Goal: Navigation & Orientation: Find specific page/section

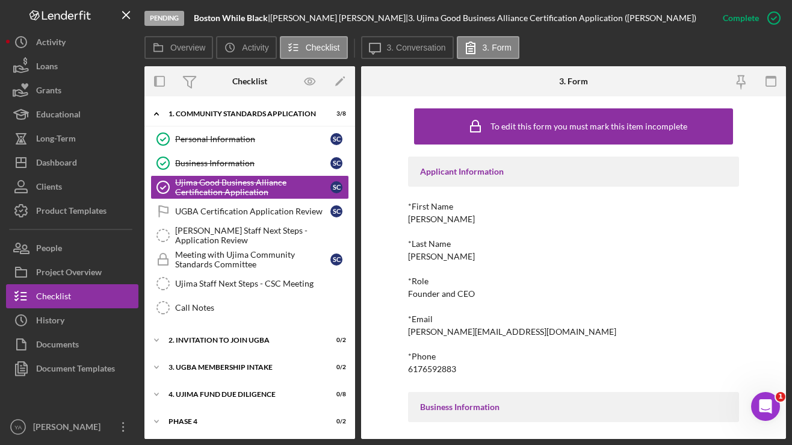
scroll to position [148, 0]
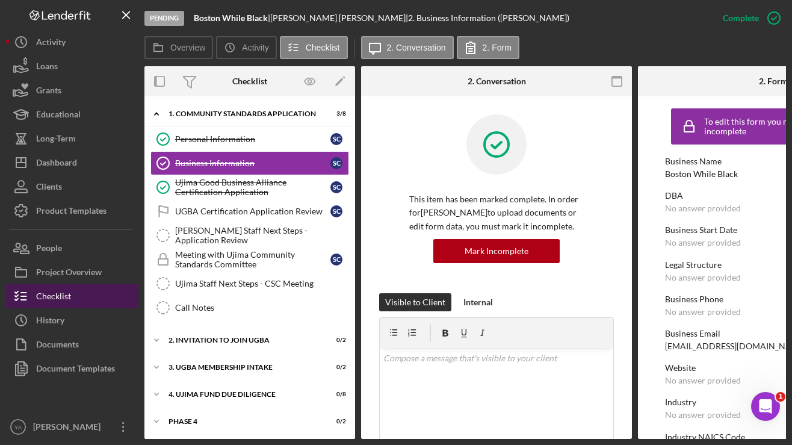
click at [61, 292] on div "Checklist" at bounding box center [53, 297] width 35 height 27
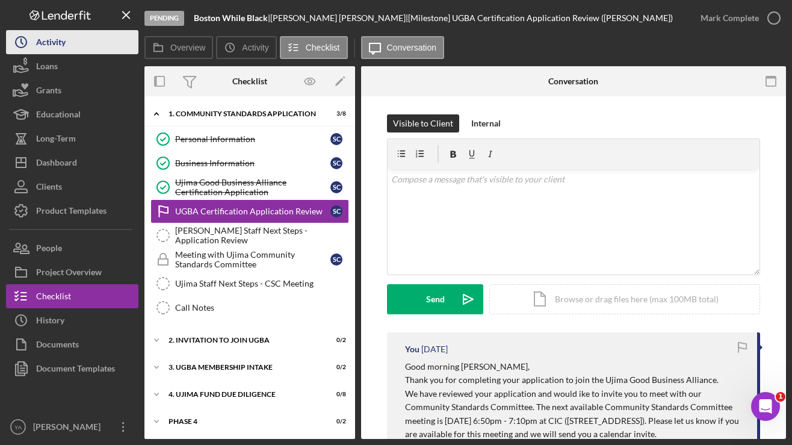
click at [88, 39] on button "Icon/History Activity" at bounding box center [72, 42] width 132 height 24
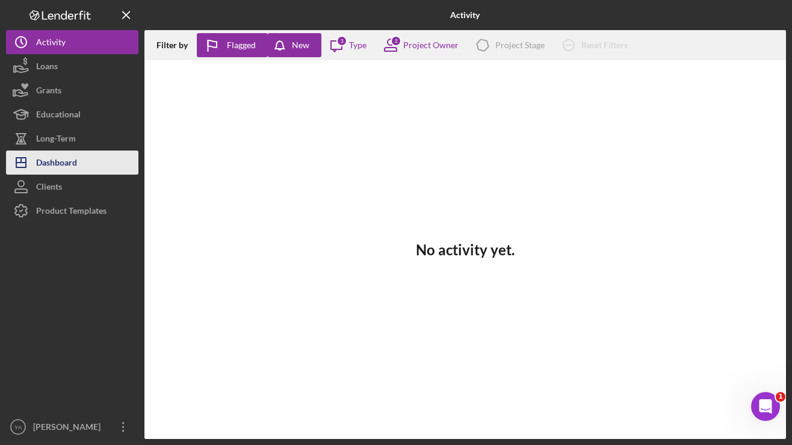
click at [87, 167] on button "Icon/Dashboard Dashboard" at bounding box center [72, 162] width 132 height 24
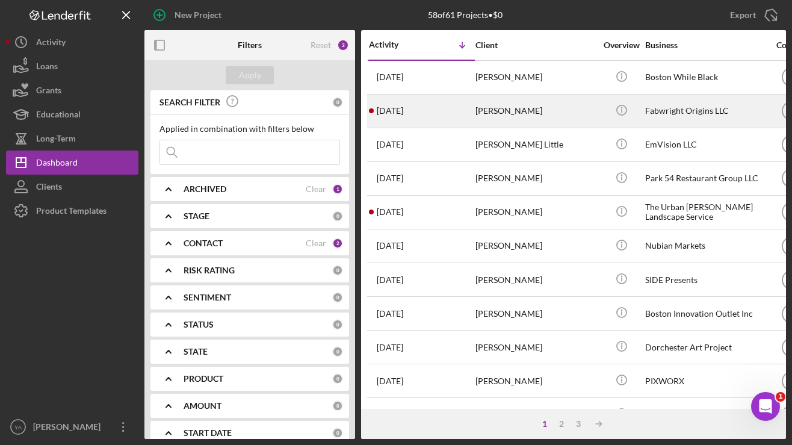
click at [509, 109] on div "[PERSON_NAME]" at bounding box center [535, 111] width 120 height 32
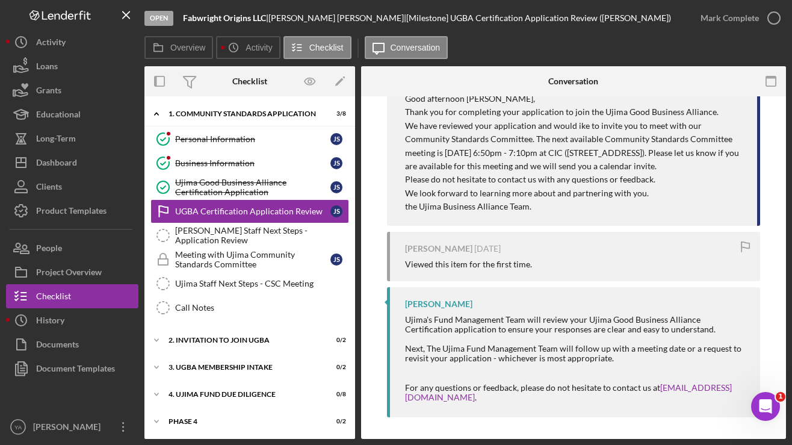
scroll to position [267, 0]
